Goal: Transaction & Acquisition: Purchase product/service

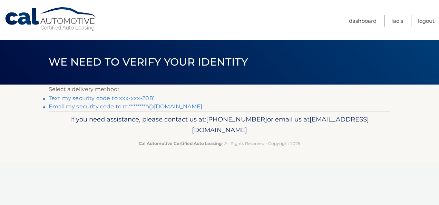
click at [113, 98] on link "Text my security code to xxx-xxx-2081" at bounding box center [102, 98] width 106 height 7
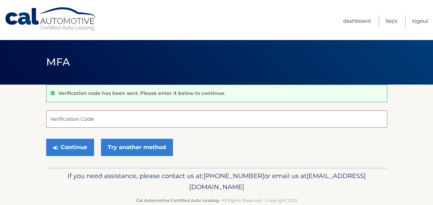
click at [108, 115] on input "Verification Code" at bounding box center [216, 118] width 341 height 17
type input "784810"
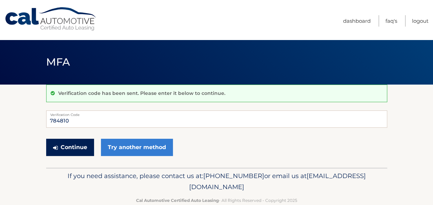
click at [79, 150] on button "Continue" at bounding box center [70, 147] width 48 height 17
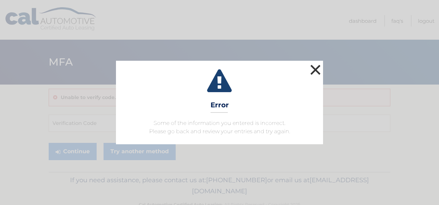
click at [313, 71] on button "×" at bounding box center [315, 70] width 14 height 14
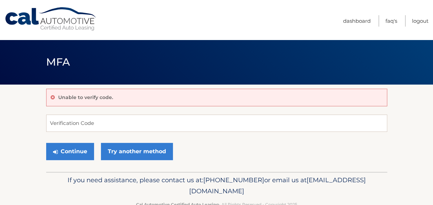
click at [197, 124] on input "Verification Code" at bounding box center [216, 122] width 341 height 17
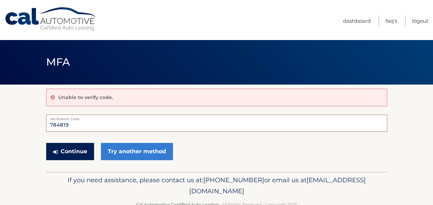
type input "784819"
click at [78, 156] on button "Continue" at bounding box center [70, 151] width 48 height 17
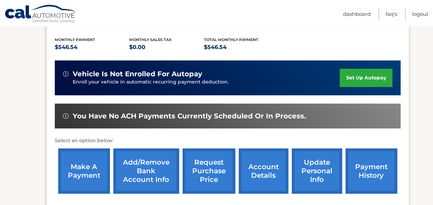
scroll to position [148, 0]
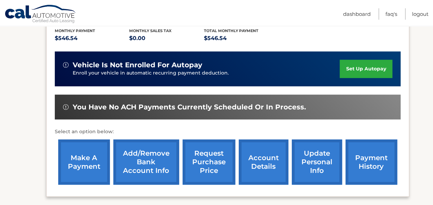
click at [81, 166] on link "make a payment" at bounding box center [84, 161] width 52 height 45
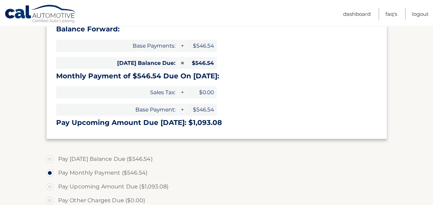
scroll to position [115, 0]
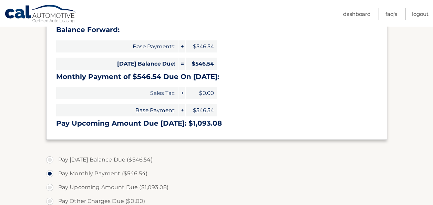
click at [150, 160] on label "Pay Today's Balance Due ($546.54)" at bounding box center [216, 160] width 341 height 14
click at [56, 160] on input "Pay Today's Balance Due ($546.54)" at bounding box center [52, 158] width 7 height 11
radio input "true"
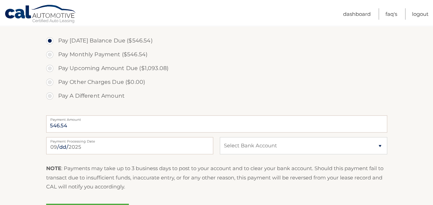
scroll to position [234, 0]
click at [342, 145] on select "Select Bank Account Checking BANK OF AMERICA, N.A. *****4249 Checking BANK OF A…" at bounding box center [303, 145] width 167 height 17
select select "ZTI5MDI2OTctYjhhNC00Mjg5LTk1MTgtZWU1NmU0ZTJhODQ3"
click at [220, 137] on select "Select Bank Account Checking BANK OF AMERICA, N.A. *****4249 Checking BANK OF A…" at bounding box center [303, 145] width 167 height 17
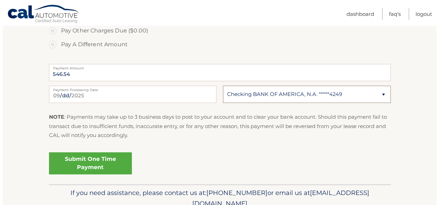
scroll to position [289, 0]
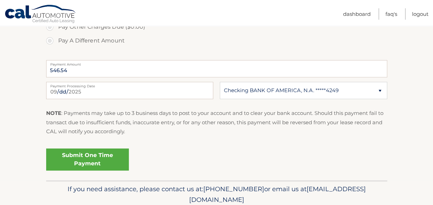
click at [104, 167] on link "Submit One Time Payment" at bounding box center [87, 159] width 83 height 22
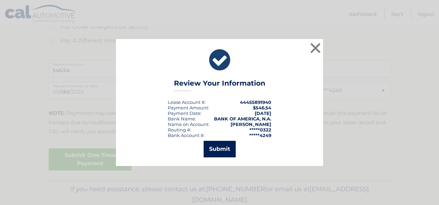
click at [223, 153] on button "Submit" at bounding box center [219, 149] width 32 height 17
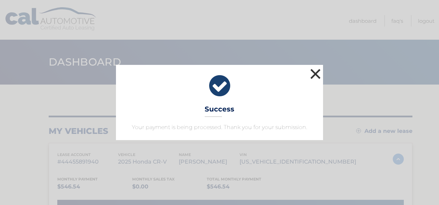
click at [314, 74] on button "×" at bounding box center [315, 74] width 14 height 14
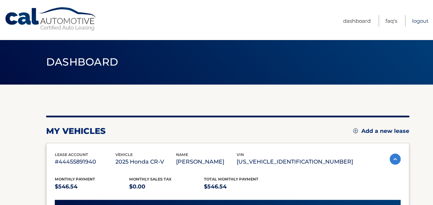
click at [422, 20] on link "Logout" at bounding box center [420, 20] width 17 height 11
